Goal: Task Accomplishment & Management: Manage account settings

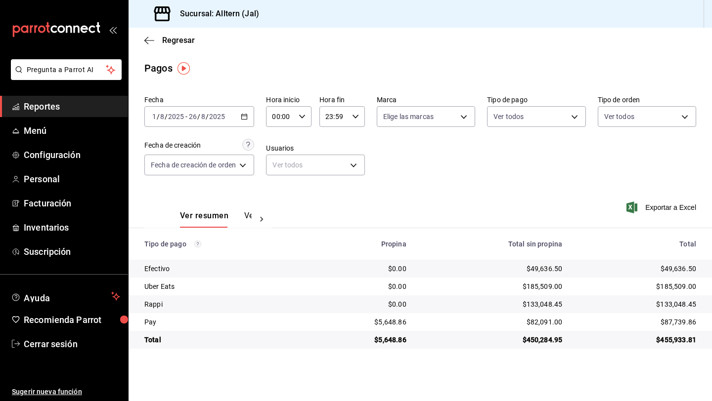
click at [45, 107] on span "Reportes" at bounding box center [72, 106] width 96 height 13
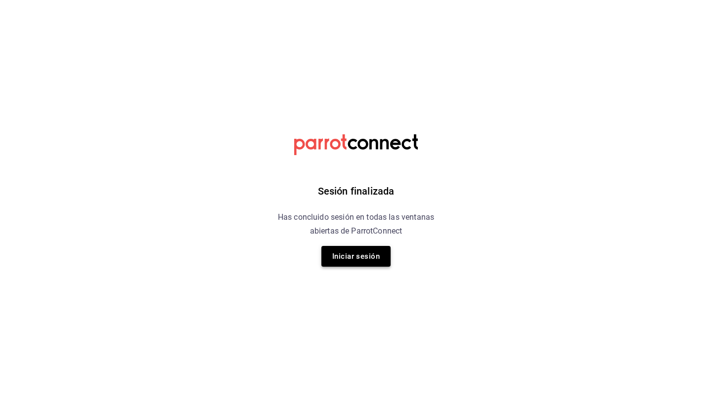
click at [349, 262] on button "Iniciar sesión" at bounding box center [355, 256] width 69 height 21
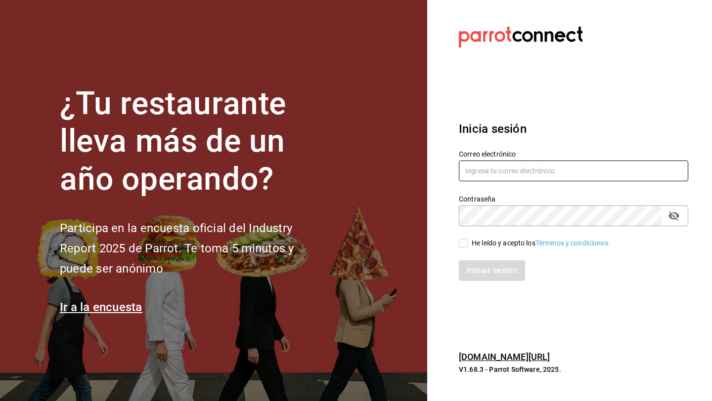
click at [496, 170] on input "text" at bounding box center [573, 171] width 229 height 21
type input "daniel_sanchezv_15@hotmail.com"
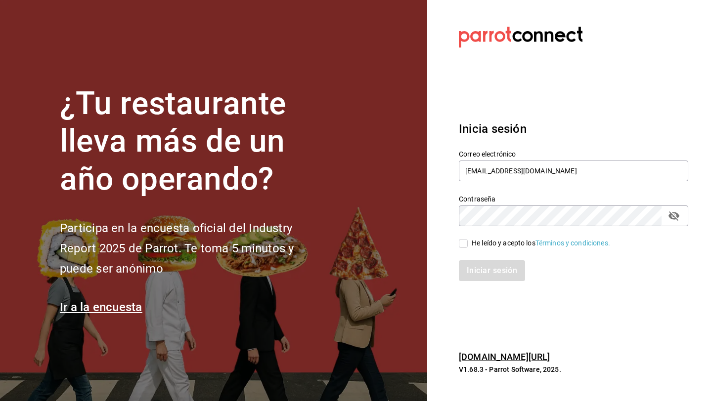
click at [460, 244] on input "He leído y acepto los Términos y condiciones." at bounding box center [463, 243] width 9 height 9
checkbox input "true"
click at [459, 260] on button "Iniciar sesión" at bounding box center [492, 270] width 66 height 21
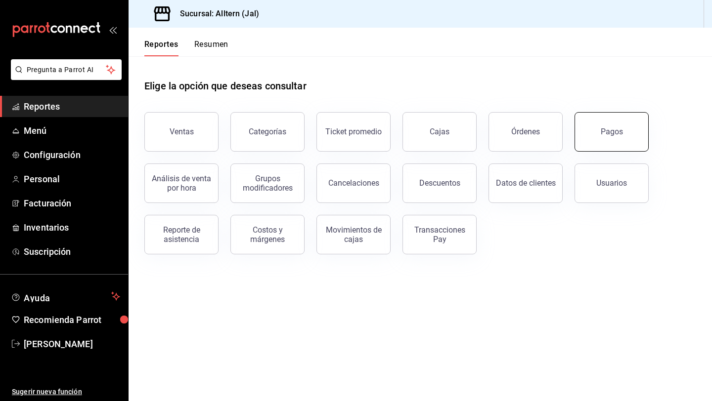
click at [599, 133] on button "Pagos" at bounding box center [611, 132] width 74 height 40
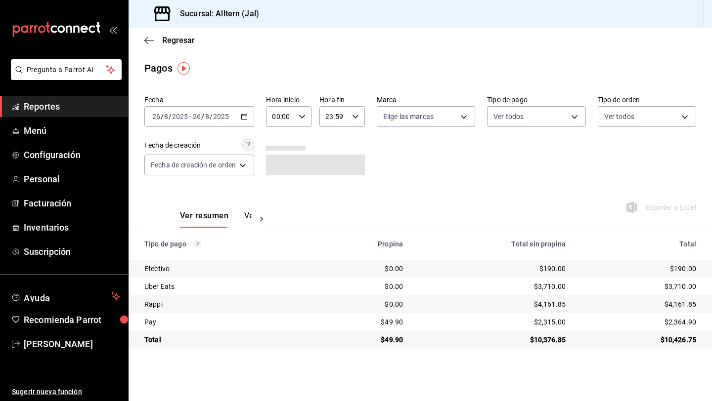
click at [246, 114] on icon "button" at bounding box center [244, 116] width 7 height 7
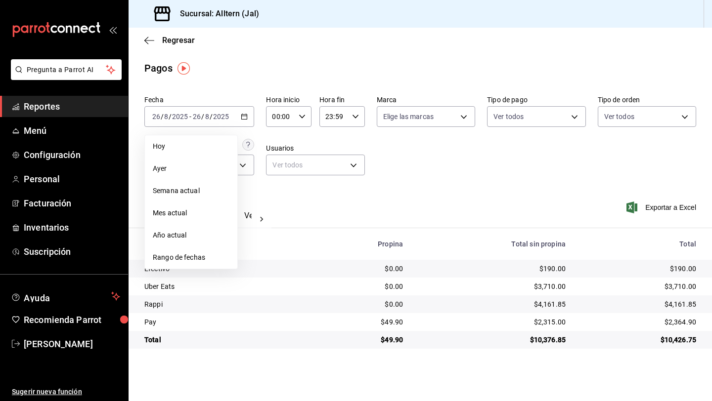
click at [189, 212] on span "Mes actual" at bounding box center [191, 213] width 77 height 10
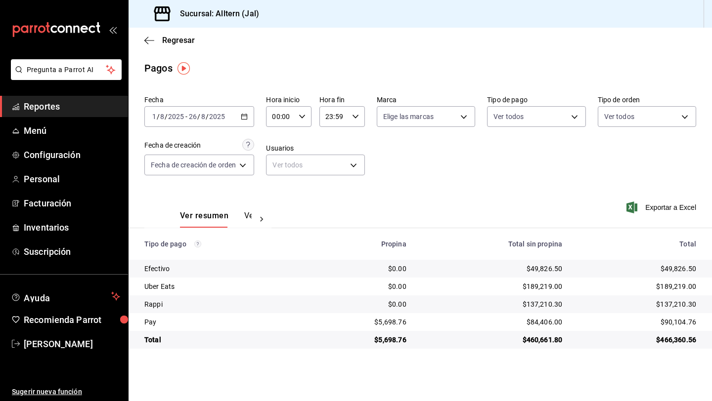
click at [58, 105] on span "Reportes" at bounding box center [72, 106] width 96 height 13
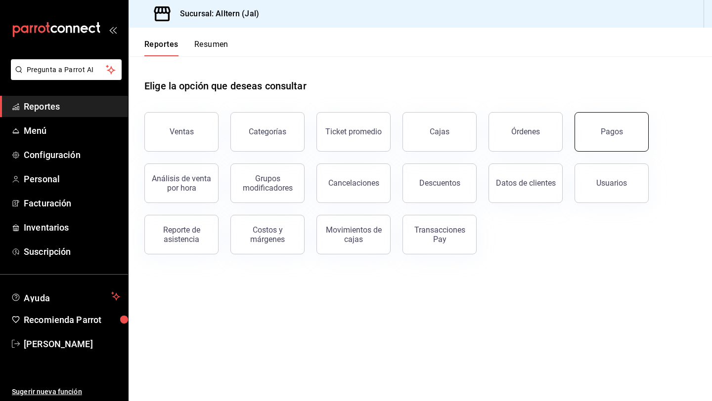
click at [604, 132] on div "Pagos" at bounding box center [611, 131] width 22 height 9
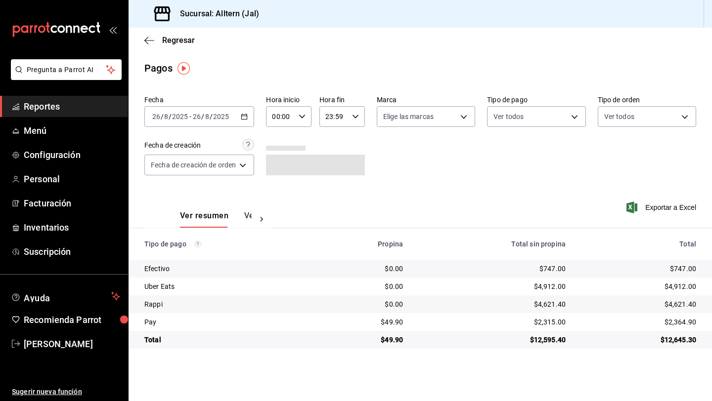
click at [247, 116] on icon "button" at bounding box center [244, 116] width 7 height 7
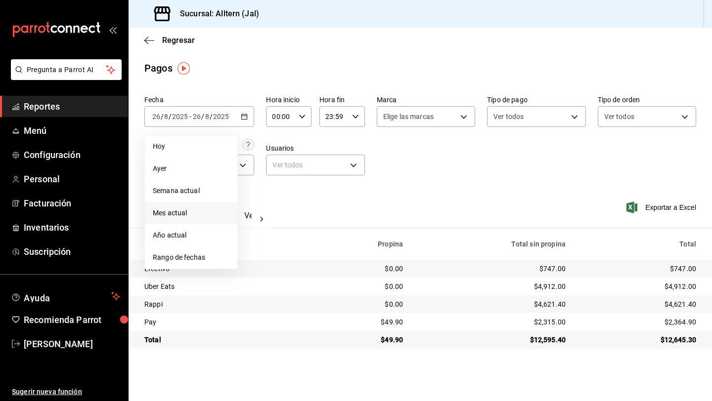
click at [199, 210] on span "Mes actual" at bounding box center [191, 213] width 77 height 10
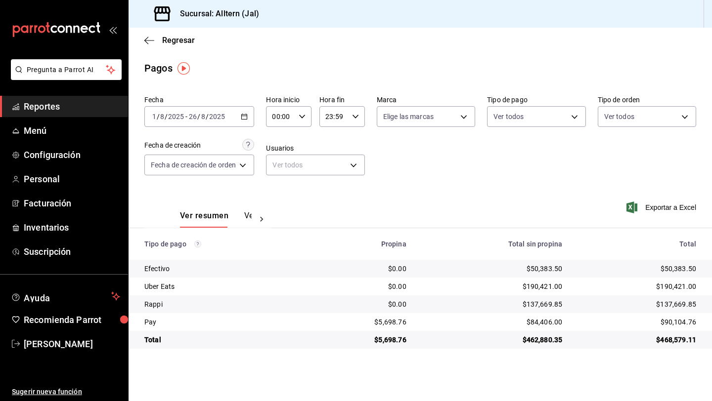
click at [62, 106] on span "Reportes" at bounding box center [72, 106] width 96 height 13
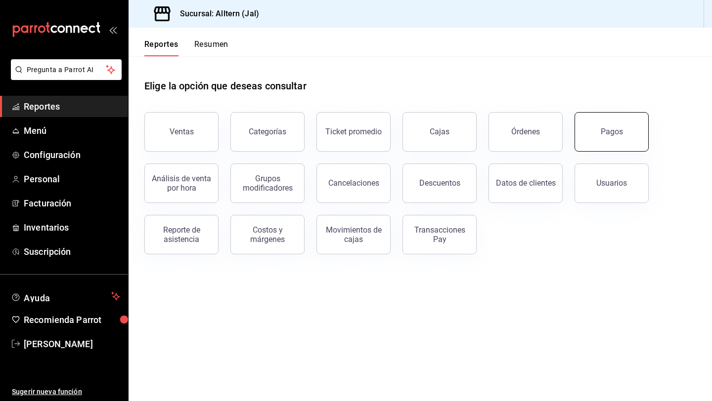
click at [619, 127] on button "Pagos" at bounding box center [611, 132] width 74 height 40
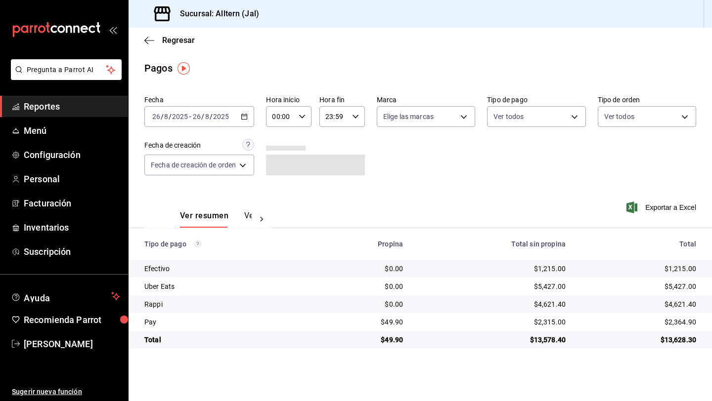
click at [242, 117] on icon "button" at bounding box center [244, 116] width 7 height 7
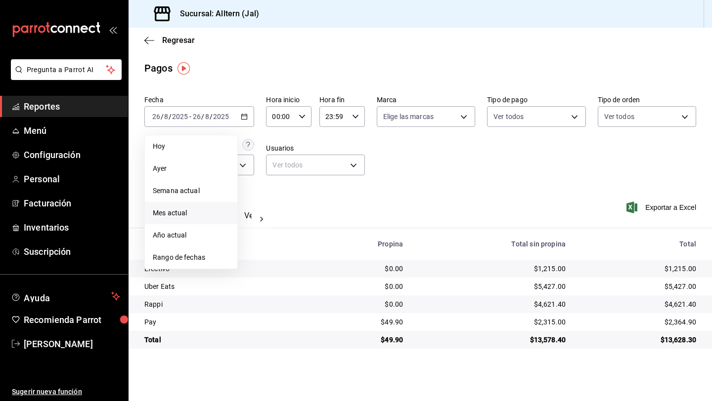
click at [179, 210] on span "Mes actual" at bounding box center [191, 213] width 77 height 10
